Goal: Task Accomplishment & Management: Manage account settings

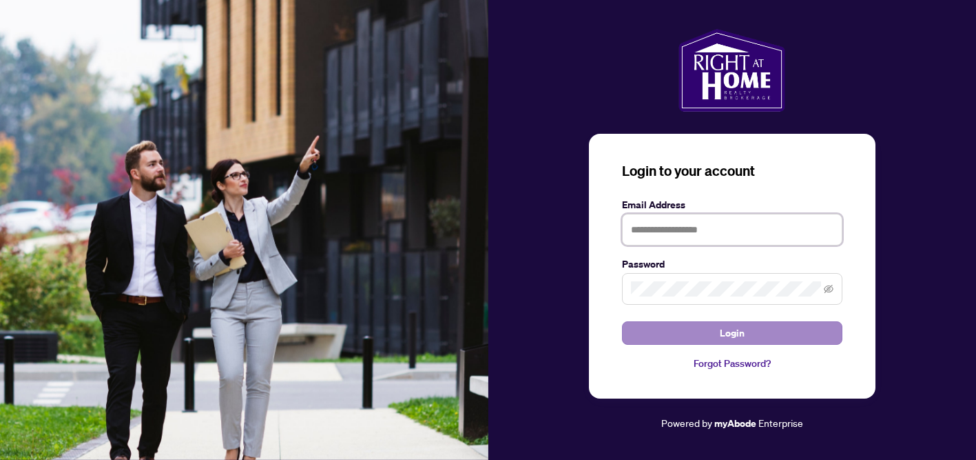
type input "**********"
click at [732, 328] on span "Login" at bounding box center [732, 333] width 25 height 22
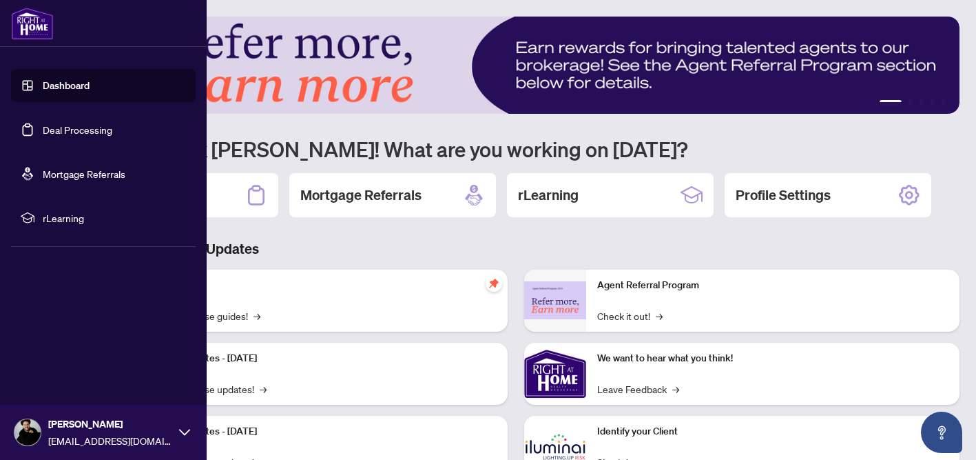
click at [58, 135] on link "Deal Processing" at bounding box center [78, 129] width 70 height 12
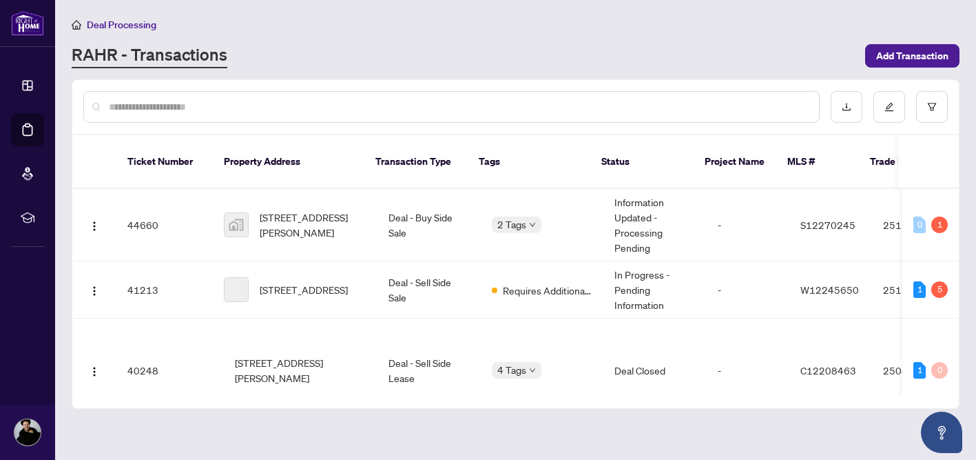
click at [390, 41] on div "Deal Processing [PERSON_NAME] - Transactions Add Transaction" at bounding box center [516, 43] width 888 height 52
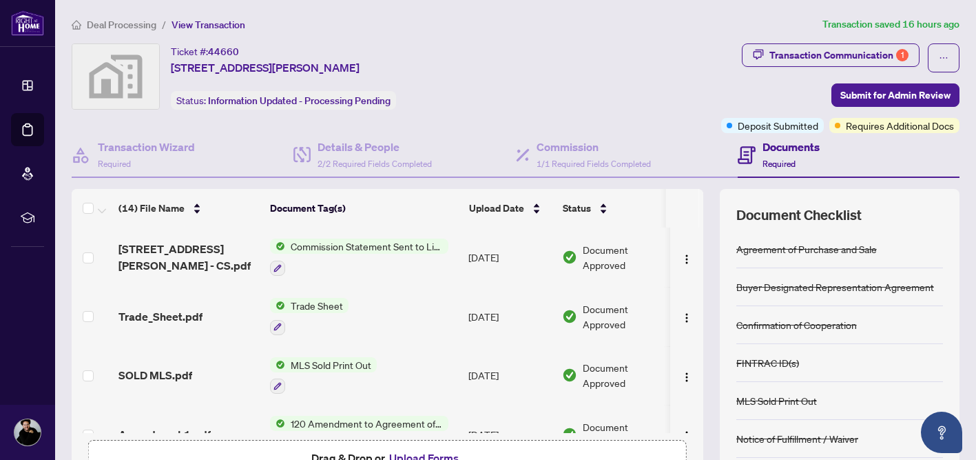
click at [337, 246] on span "Commission Statement Sent to Listing Brokerage" at bounding box center [366, 245] width 163 height 15
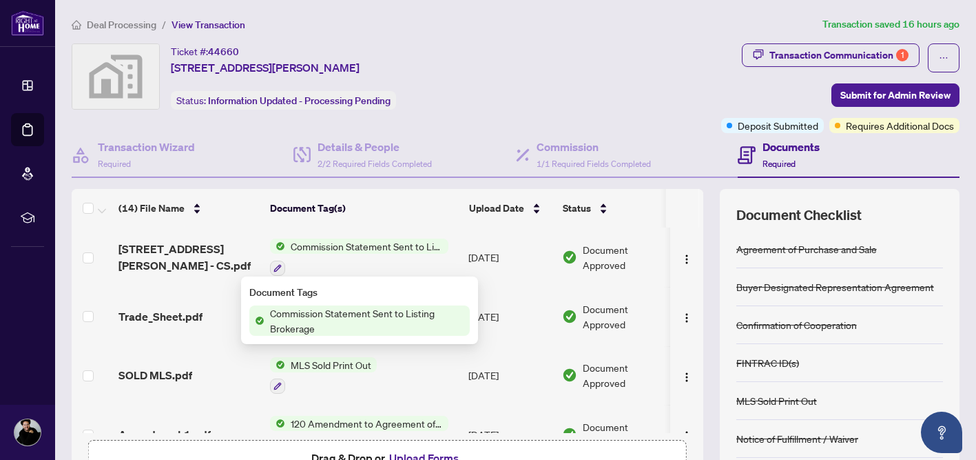
click at [709, 226] on div "(14) File Name Document Tag(s) Upload Date Status [STREET_ADDRESS][PERSON_NAME]…" at bounding box center [516, 344] width 888 height 310
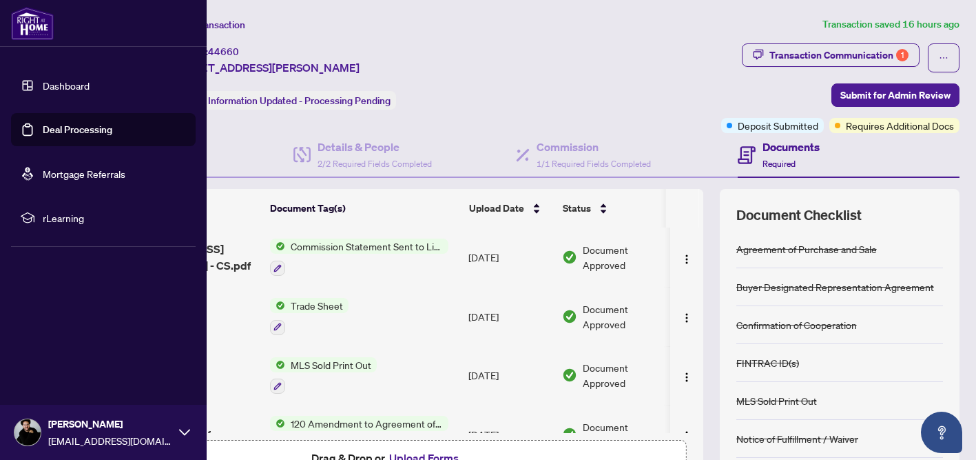
click at [74, 130] on link "Deal Processing" at bounding box center [78, 129] width 70 height 12
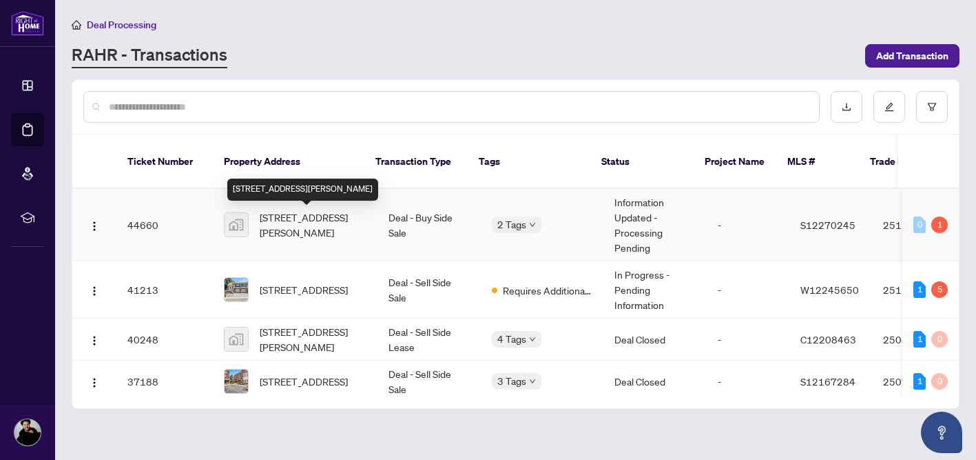
click at [327, 222] on span "[STREET_ADDRESS][PERSON_NAME]" at bounding box center [313, 224] width 107 height 30
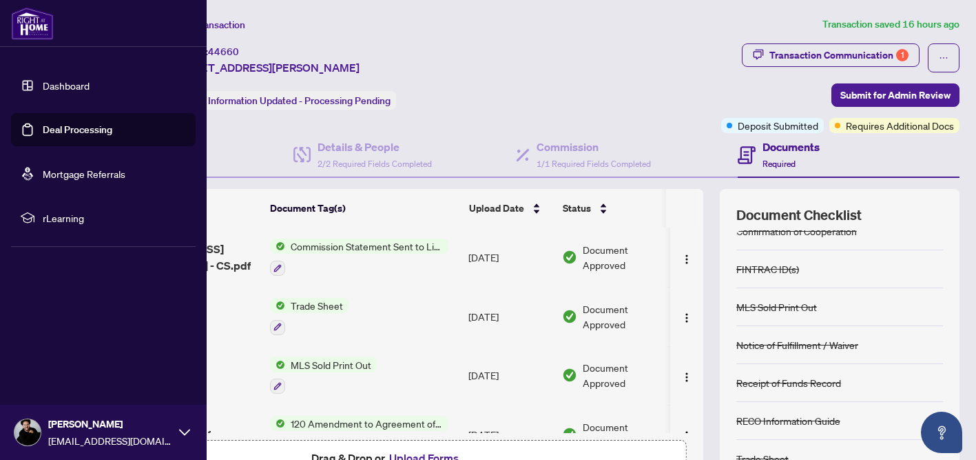
click at [43, 127] on link "Deal Processing" at bounding box center [78, 129] width 70 height 12
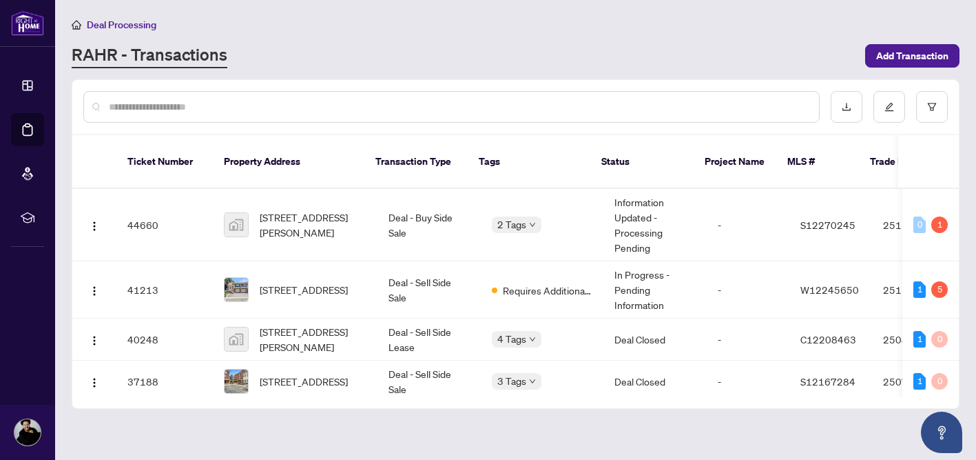
click at [453, 39] on div "Deal Processing [PERSON_NAME] - Transactions Add Transaction" at bounding box center [516, 43] width 888 height 52
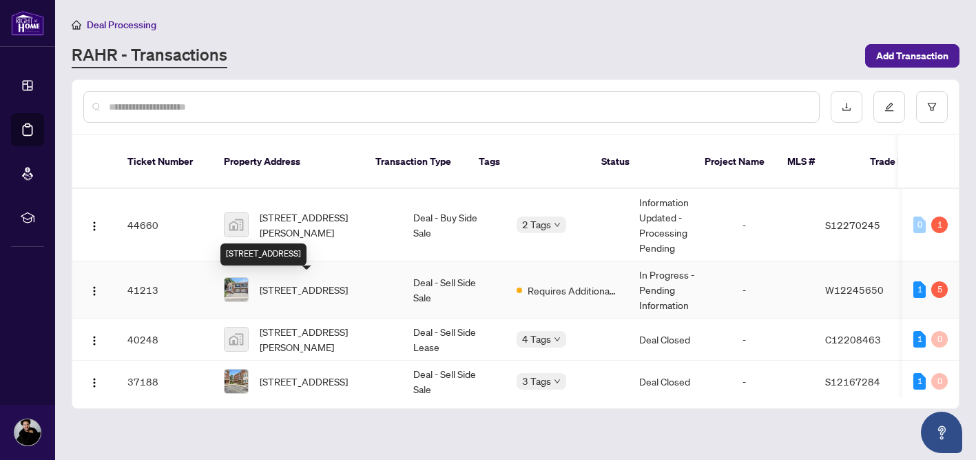
click at [307, 292] on span "[STREET_ADDRESS]" at bounding box center [304, 289] width 88 height 15
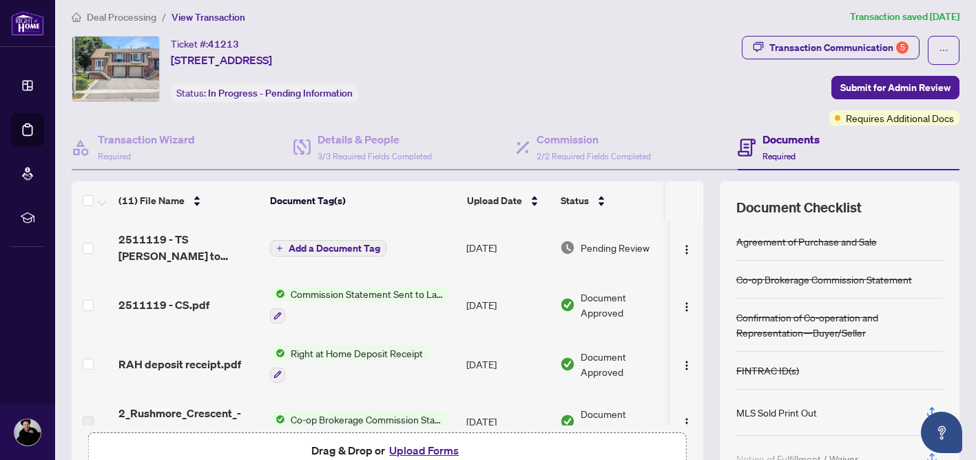
scroll to position [7, 0]
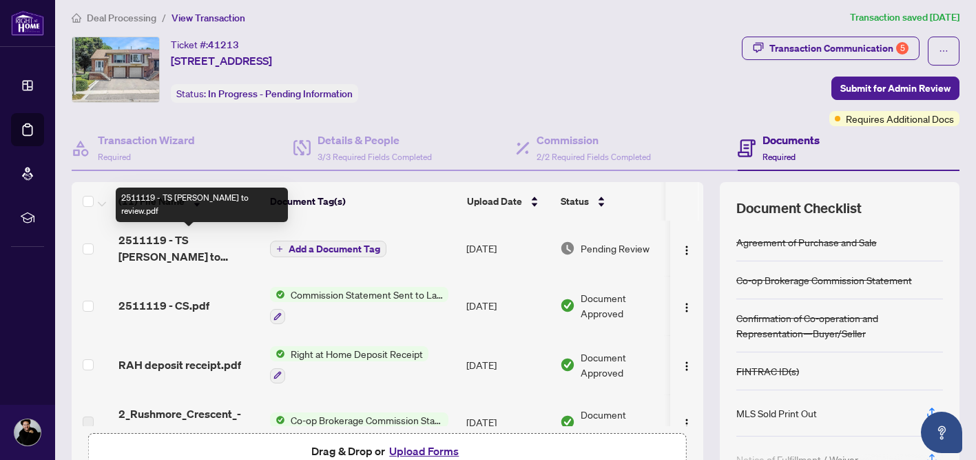
click at [200, 244] on span "2511119 - TS [PERSON_NAME] to review.pdf" at bounding box center [189, 248] width 141 height 33
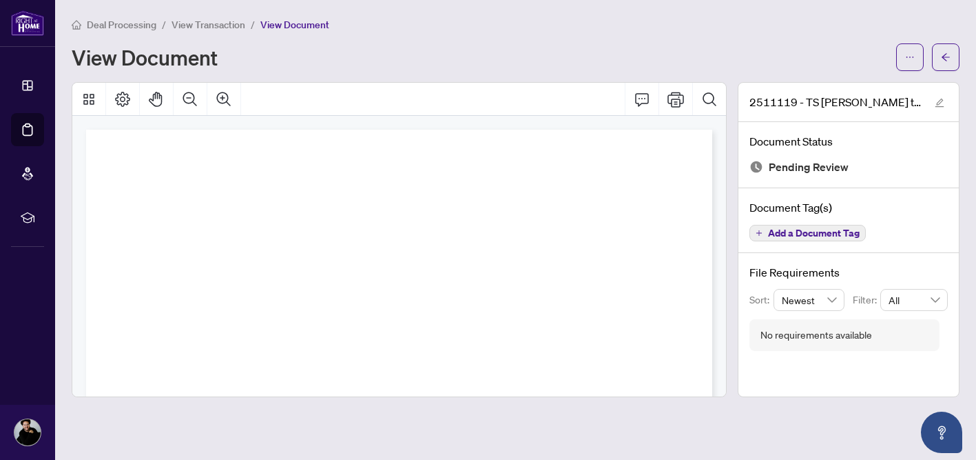
click at [733, 174] on div "2511119 - TS [PERSON_NAME] to review.pdf Document Status Pending Review Documen…" at bounding box center [849, 239] width 233 height 315
click at [909, 60] on icon "ellipsis" at bounding box center [910, 57] width 10 height 10
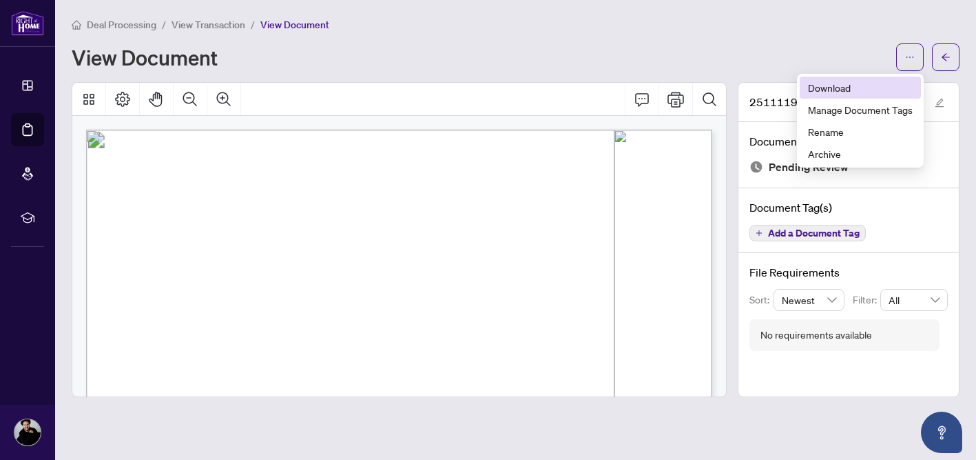
click at [816, 83] on span "Download" at bounding box center [860, 87] width 105 height 15
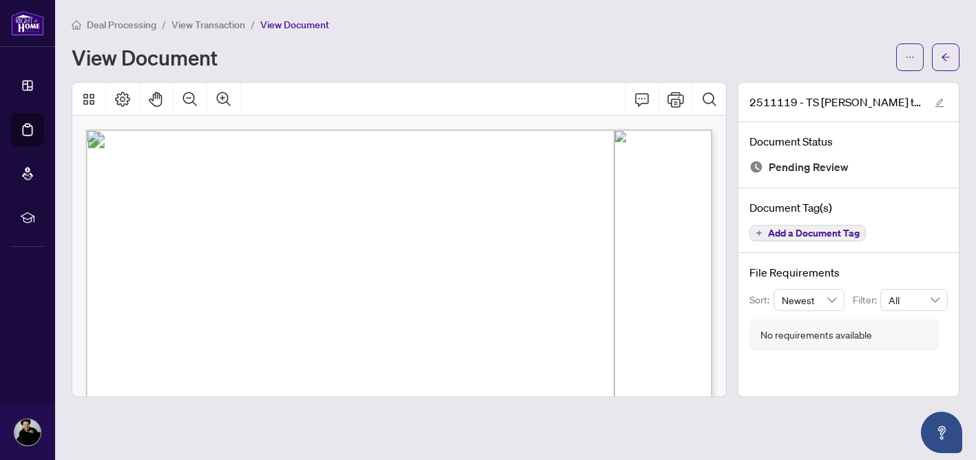
click at [502, 47] on div "View Document" at bounding box center [480, 57] width 817 height 22
click at [946, 59] on icon "arrow-left" at bounding box center [946, 57] width 10 height 10
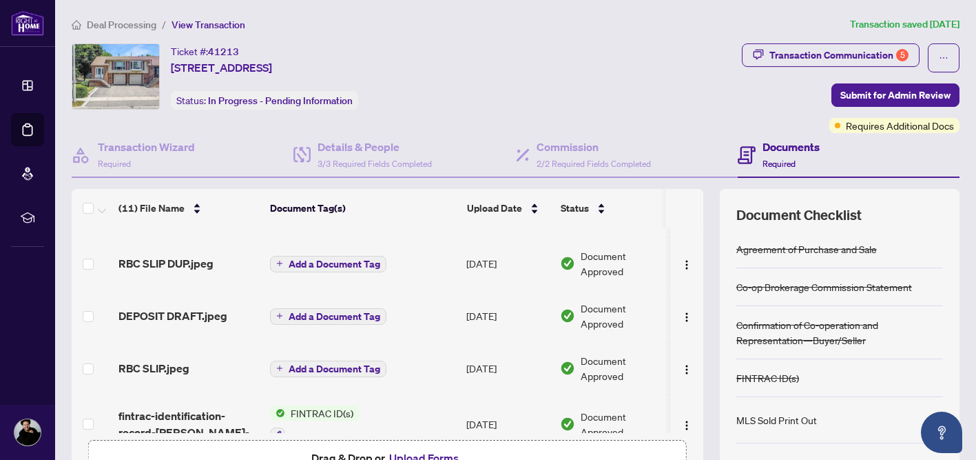
scroll to position [415, 0]
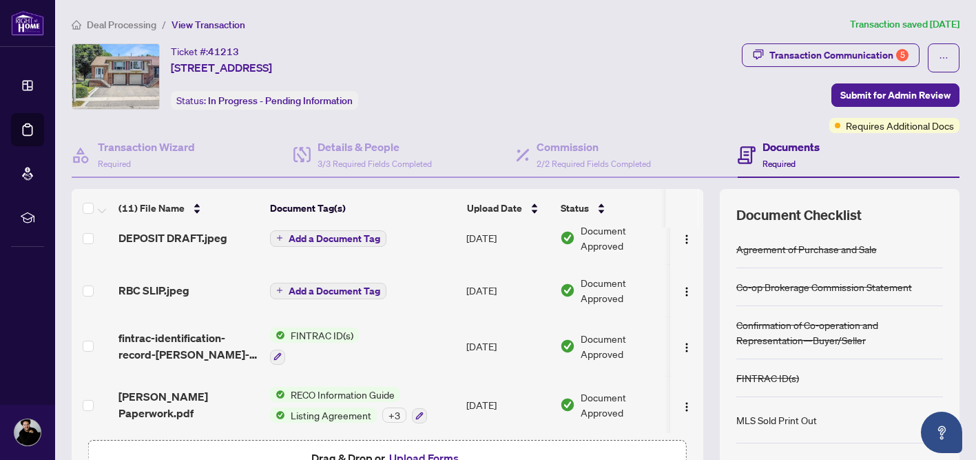
click at [413, 455] on button "Upload Forms" at bounding box center [424, 458] width 78 height 18
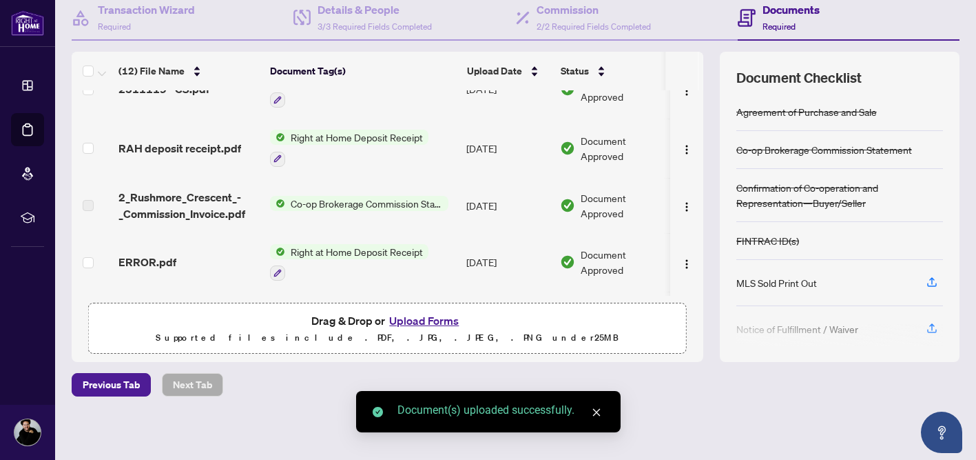
scroll to position [0, 0]
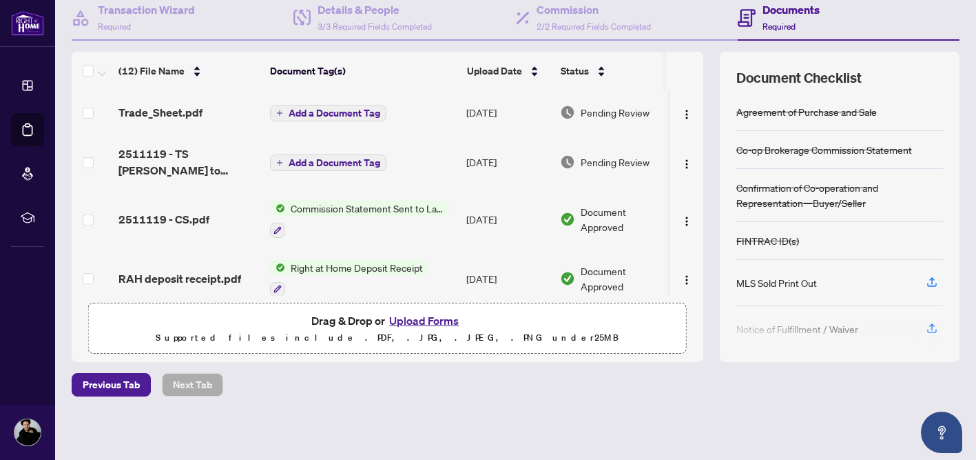
click at [707, 167] on div "(12) File Name Document Tag(s) Upload Date Status Trade_Sheet.pdf Add a Documen…" at bounding box center [516, 207] width 888 height 310
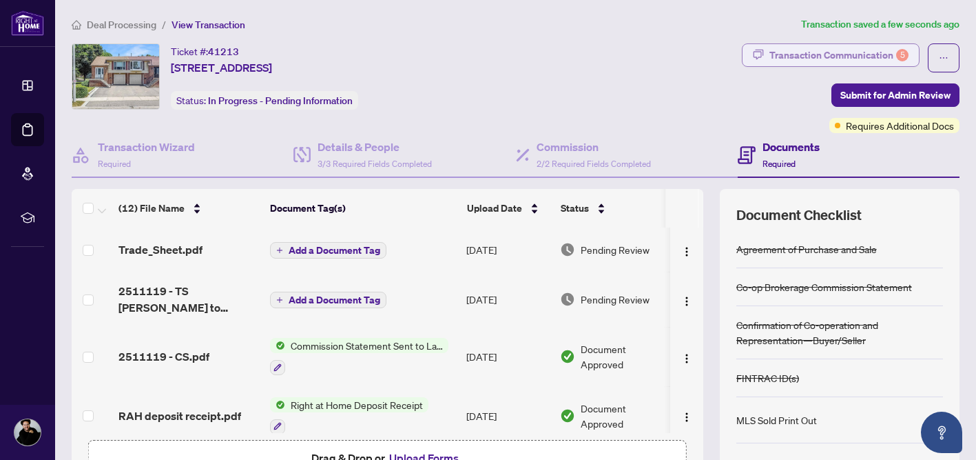
click at [812, 55] on div "Transaction Communication 5" at bounding box center [839, 55] width 139 height 22
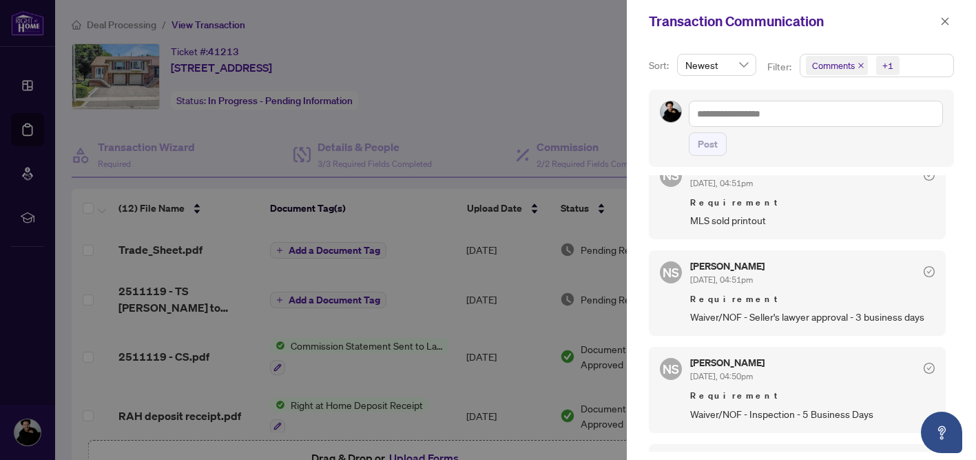
scroll to position [515, 0]
click at [571, 98] on div at bounding box center [488, 230] width 976 height 460
click at [946, 18] on icon "close" at bounding box center [946, 22] width 10 height 10
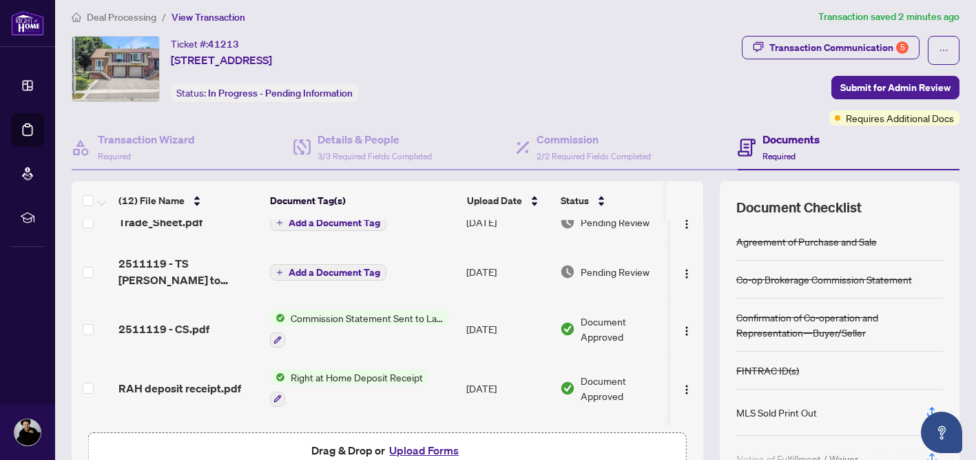
scroll to position [0, 0]
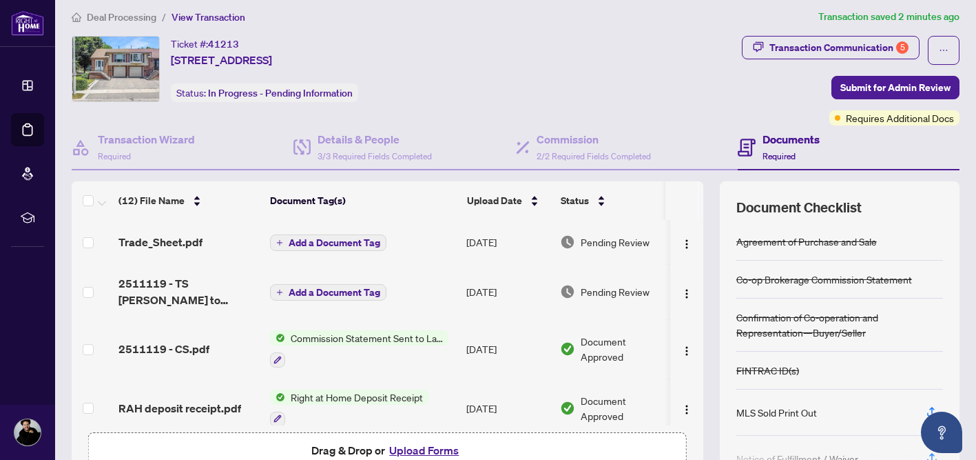
click at [407, 447] on button "Upload Forms" at bounding box center [424, 450] width 78 height 18
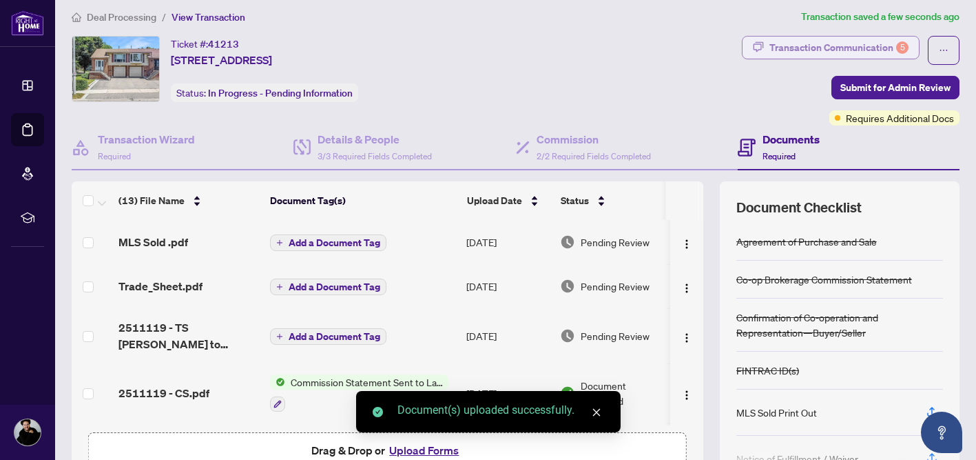
click at [879, 49] on div "Transaction Communication 5" at bounding box center [839, 48] width 139 height 22
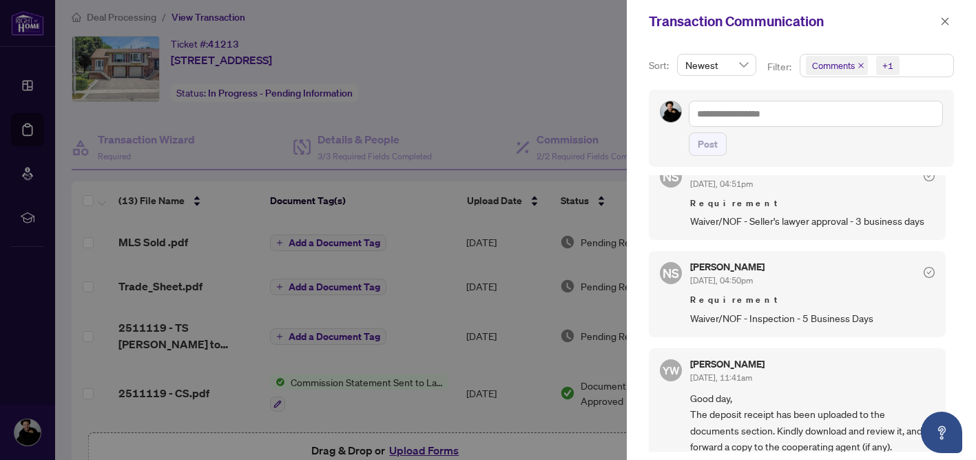
scroll to position [714, 0]
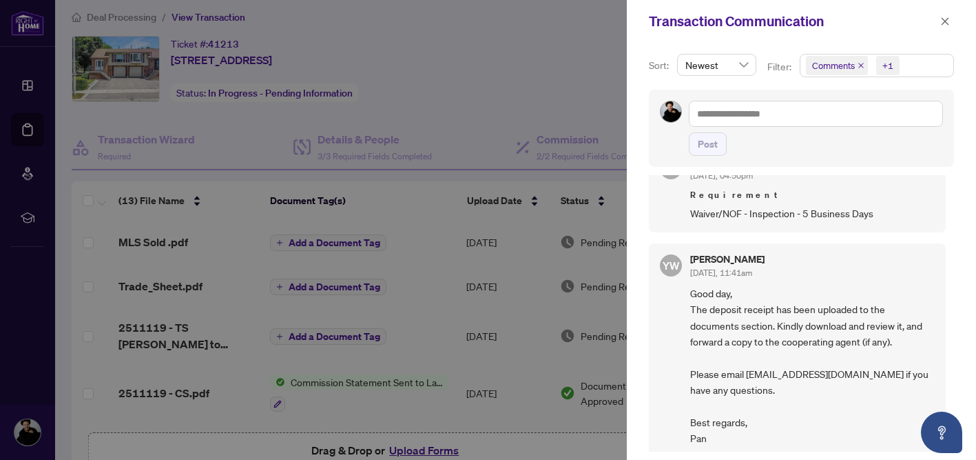
click at [529, 101] on div at bounding box center [488, 230] width 976 height 460
click at [948, 19] on icon "close" at bounding box center [946, 22] width 10 height 10
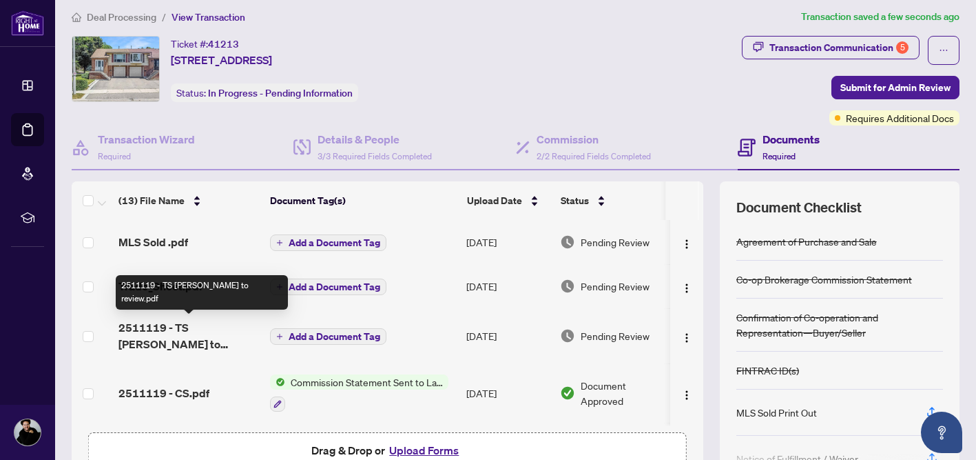
scroll to position [0, 0]
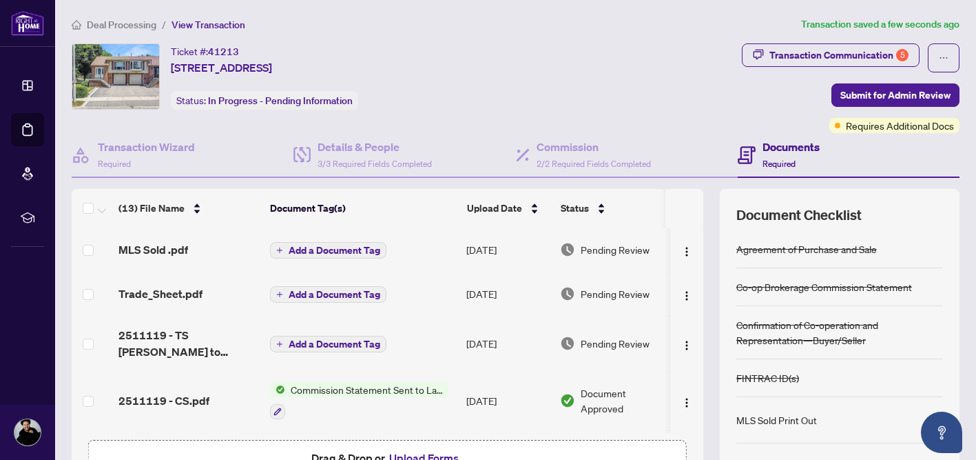
click at [413, 456] on button "Upload Forms" at bounding box center [424, 458] width 78 height 18
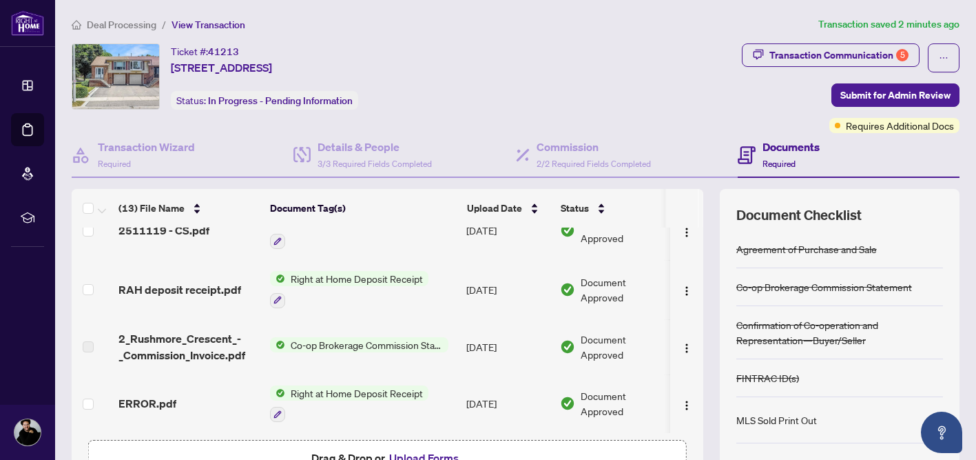
scroll to position [230, 0]
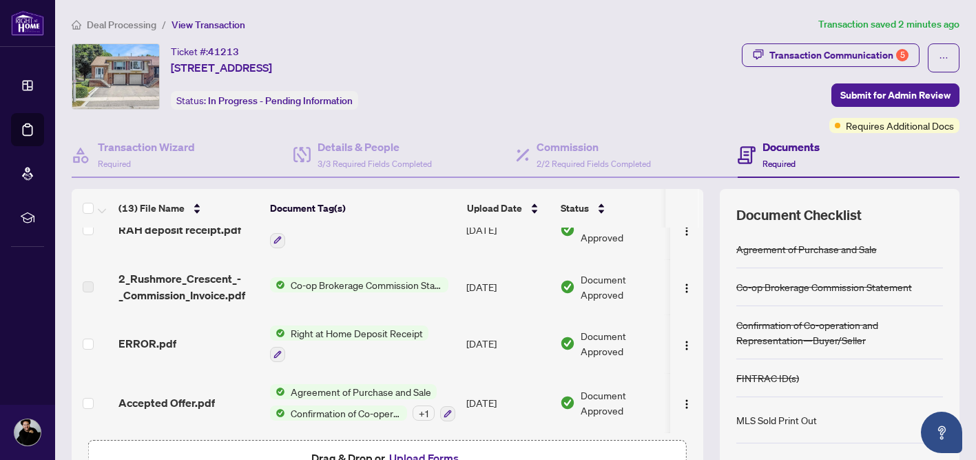
click at [409, 455] on button "Upload Forms" at bounding box center [424, 458] width 78 height 18
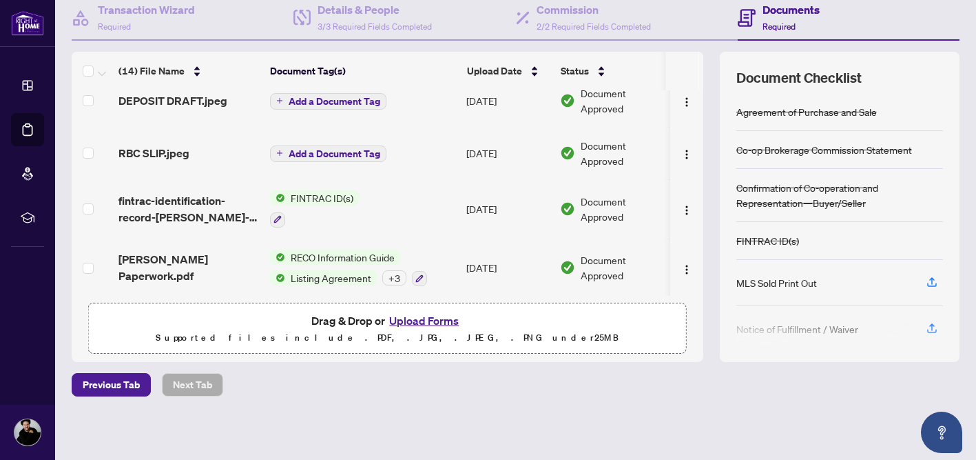
scroll to position [0, 0]
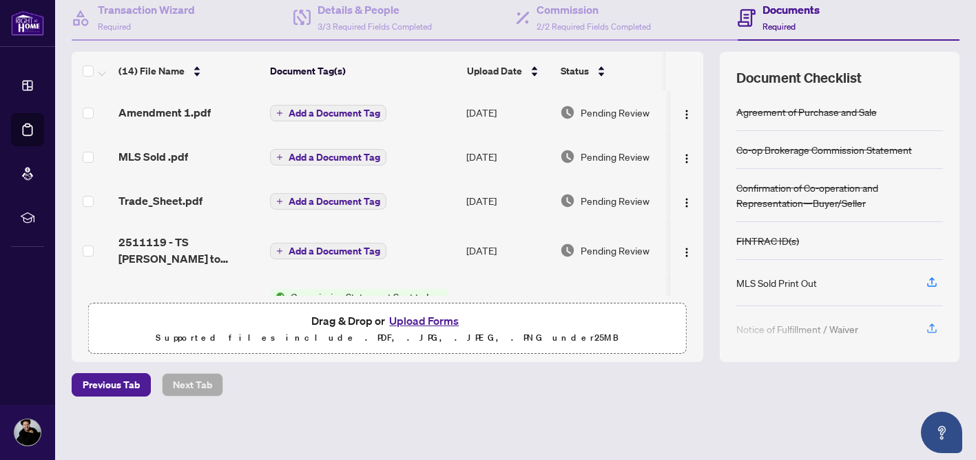
click at [408, 320] on button "Upload Forms" at bounding box center [424, 320] width 78 height 18
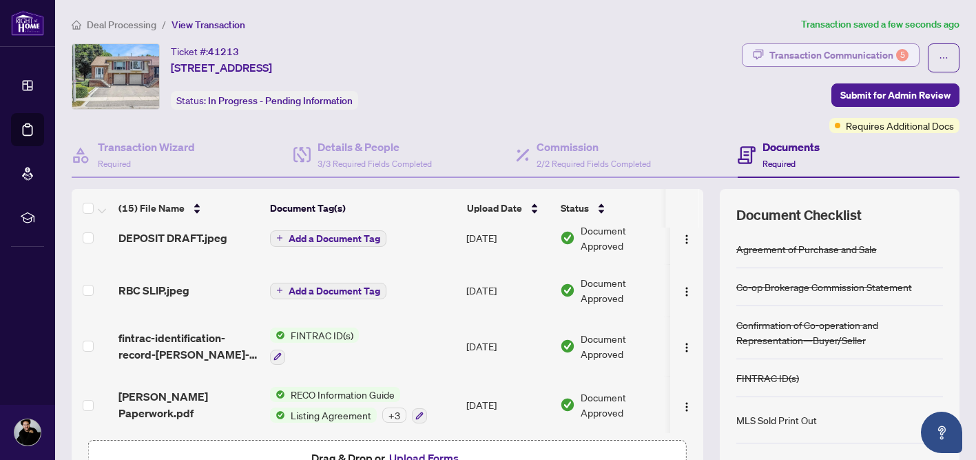
click at [806, 62] on div "Transaction Communication 5" at bounding box center [839, 55] width 139 height 22
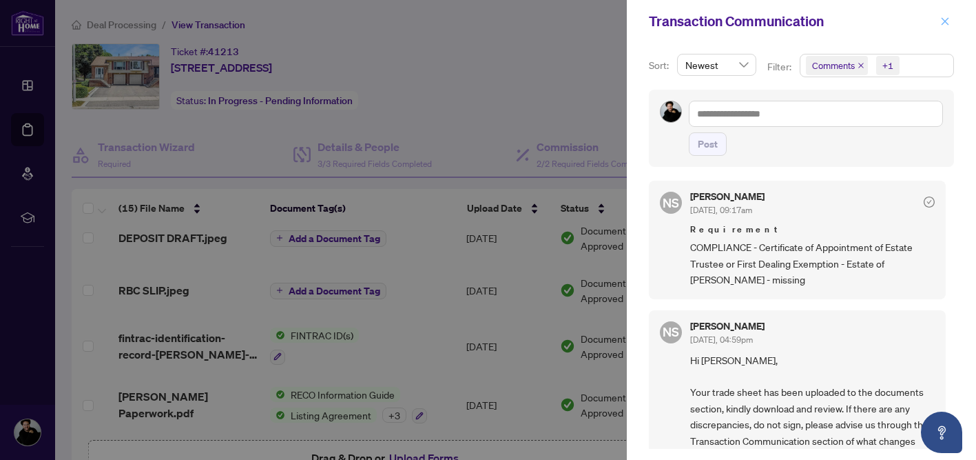
click at [946, 17] on icon "close" at bounding box center [946, 22] width 10 height 10
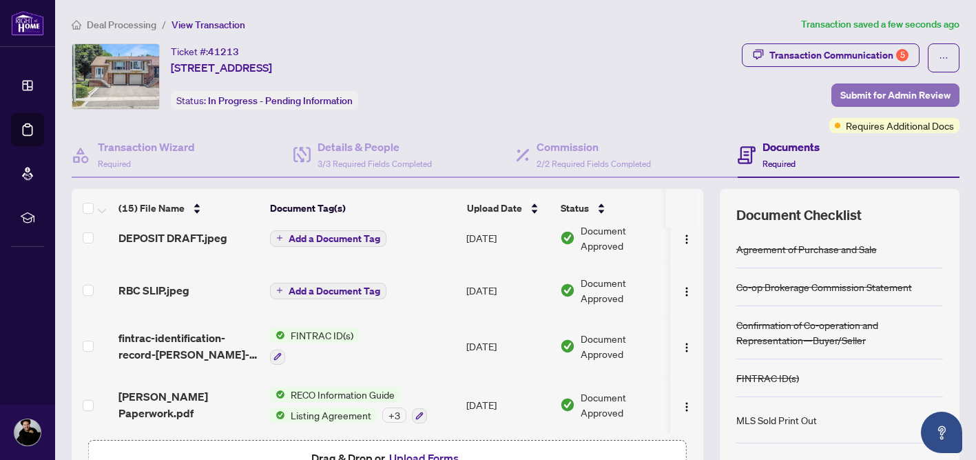
click at [888, 91] on span "Submit for Admin Review" at bounding box center [896, 95] width 110 height 22
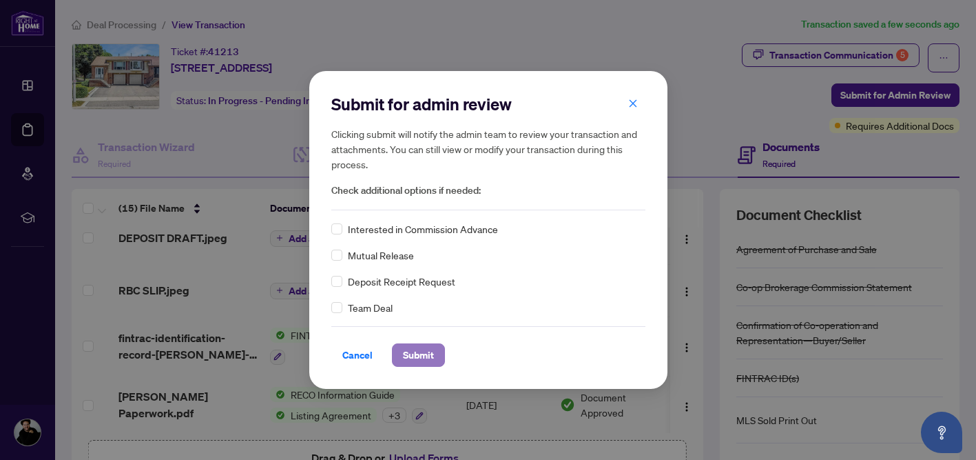
click at [413, 351] on span "Submit" at bounding box center [418, 355] width 31 height 22
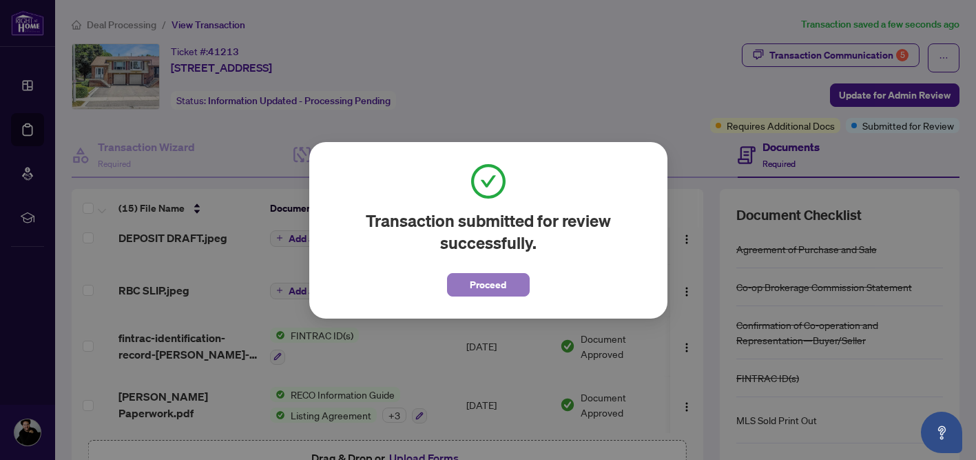
click at [494, 284] on span "Proceed" at bounding box center [488, 285] width 37 height 22
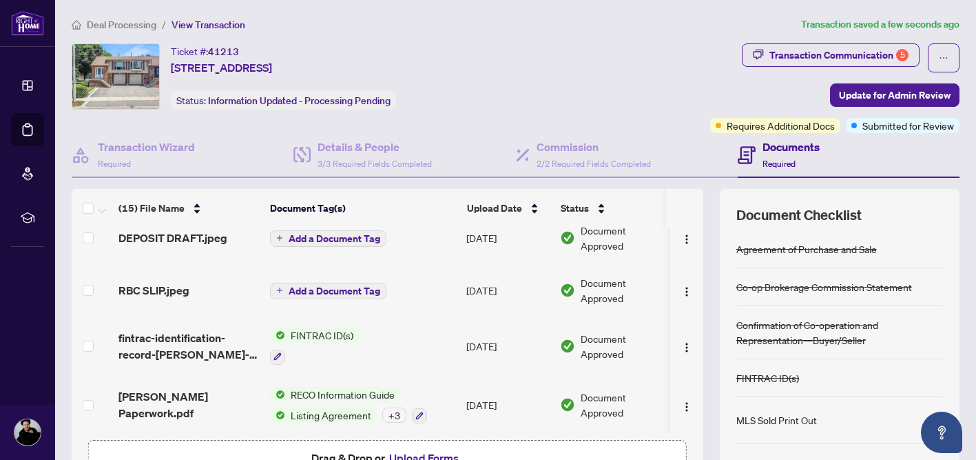
click at [654, 46] on div "Ticket #: 41213 [STREET_ADDRESS] Status: Information Updated - Processing Pendi…" at bounding box center [388, 76] width 633 height 66
